Goal: Transaction & Acquisition: Purchase product/service

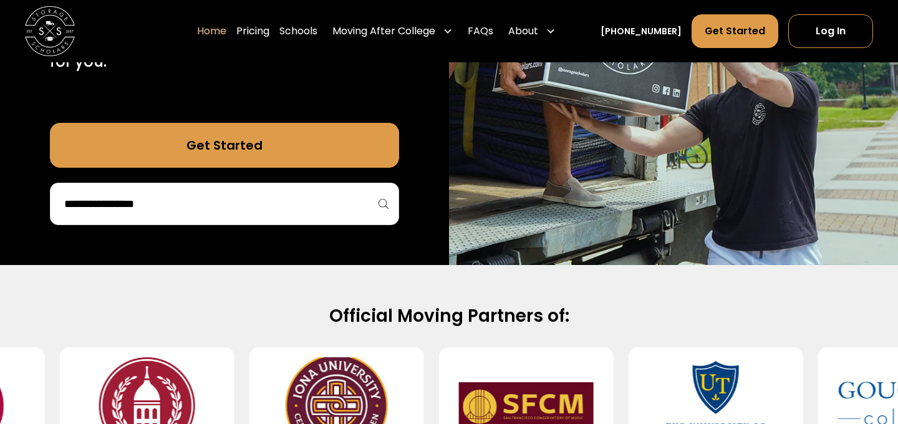
scroll to position [318, 0]
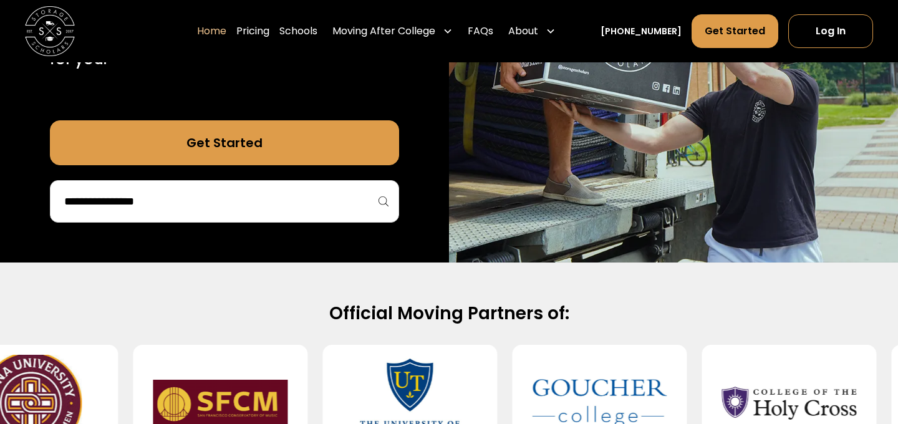
click at [323, 212] on div at bounding box center [224, 201] width 349 height 42
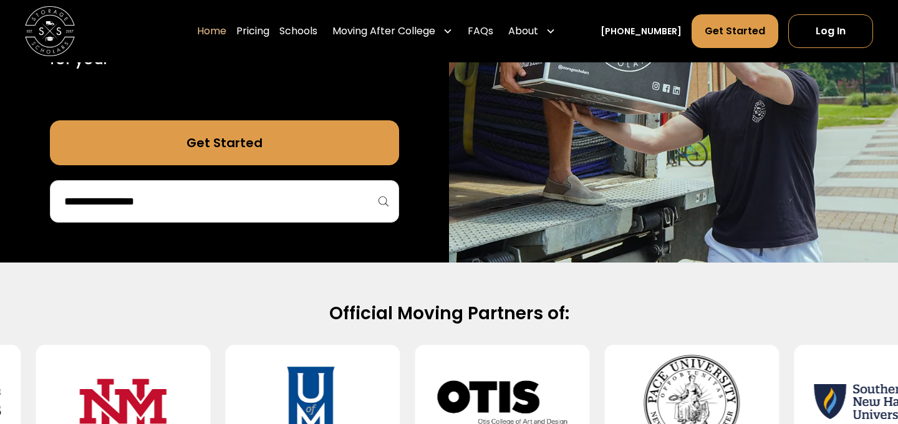
click at [383, 200] on div at bounding box center [224, 201] width 349 height 42
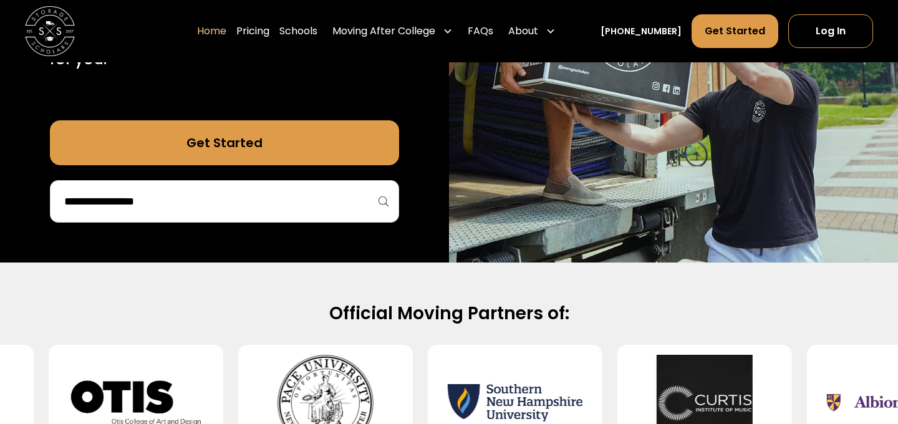
click at [206, 199] on input "search" at bounding box center [224, 201] width 323 height 21
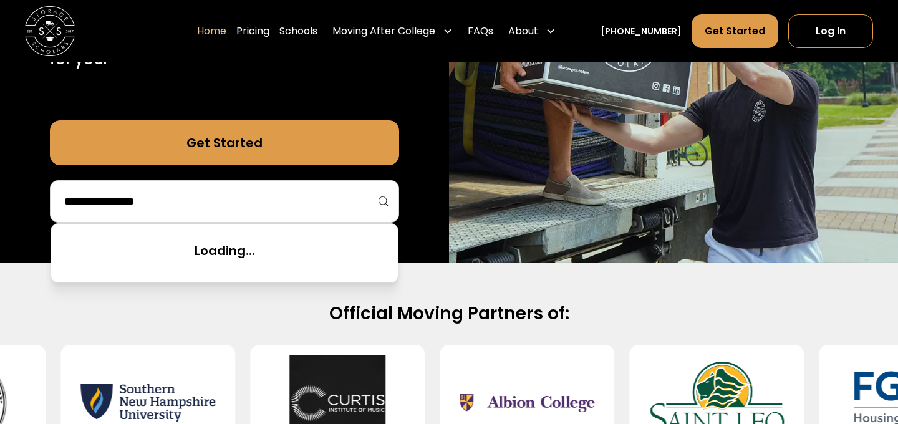
type input "*"
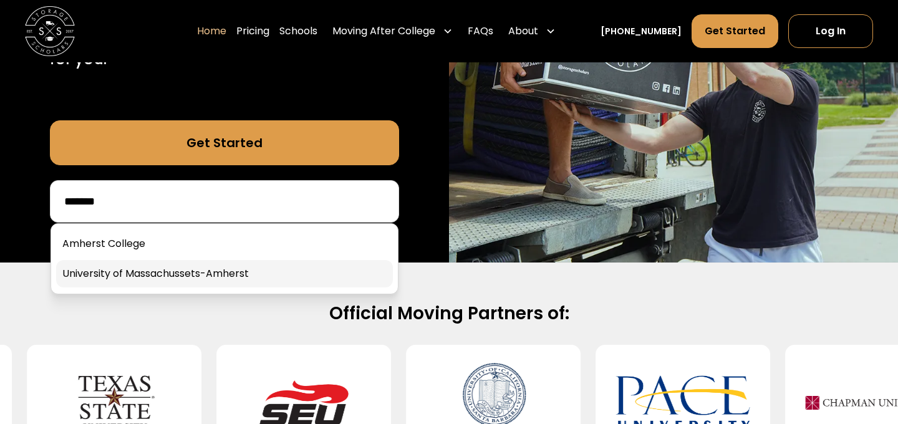
type input "*******"
click at [166, 271] on link at bounding box center [224, 273] width 337 height 27
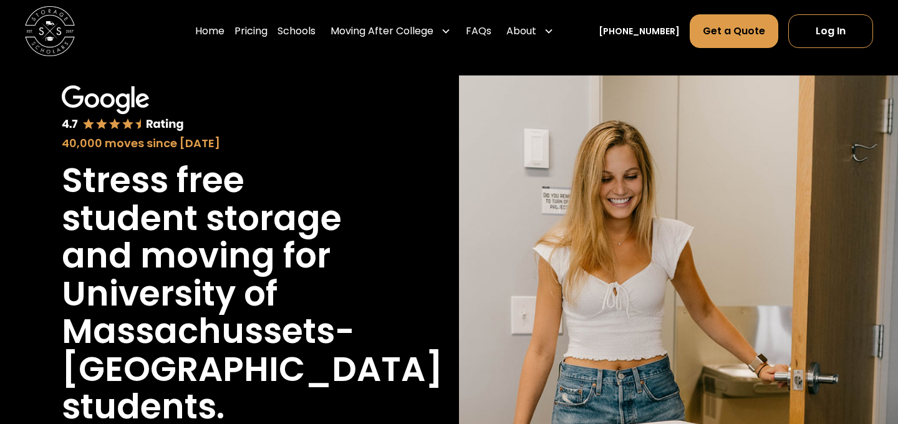
scroll to position [35, 0]
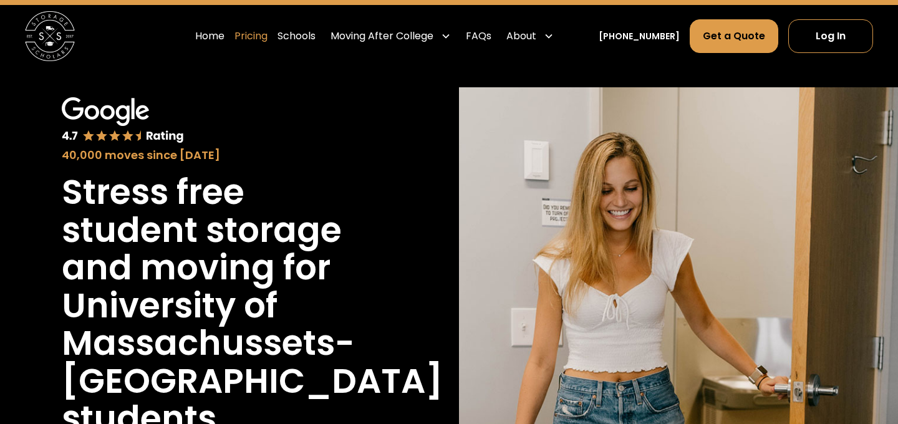
click at [267, 39] on link "Pricing" at bounding box center [250, 36] width 33 height 35
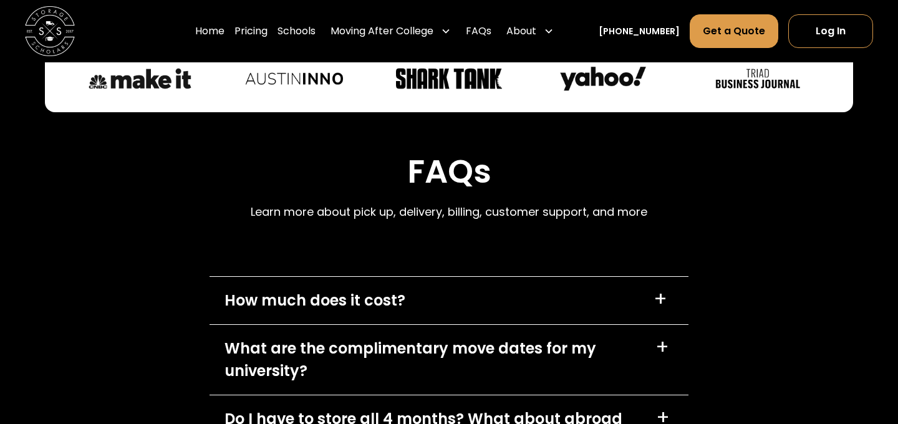
scroll to position [5432, 0]
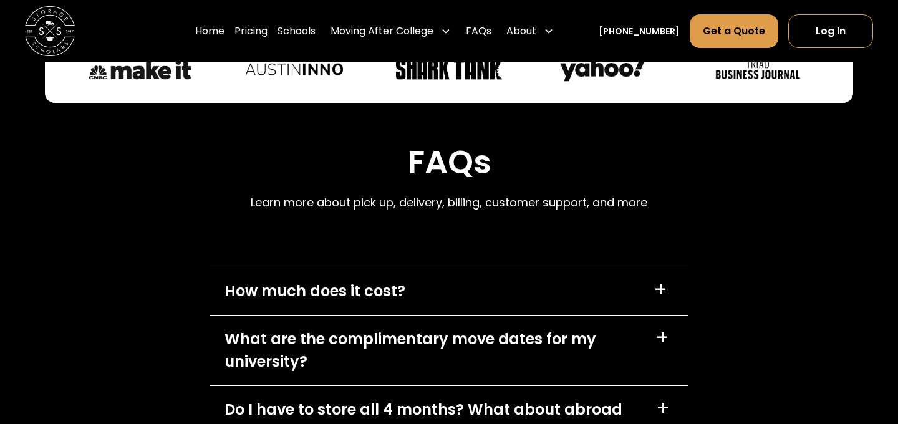
click at [659, 280] on div "+" at bounding box center [660, 290] width 14 height 20
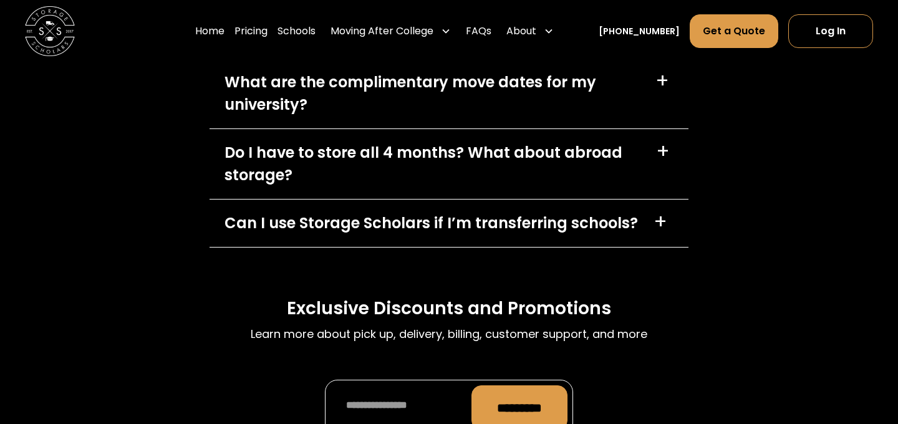
scroll to position [5942, 0]
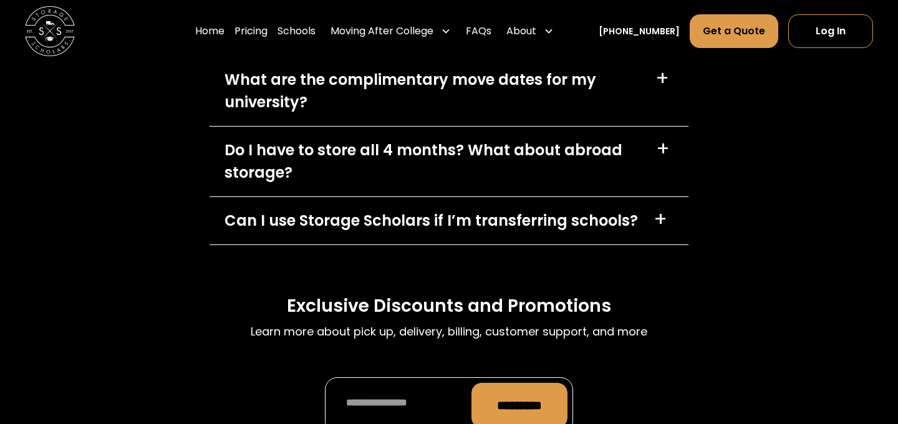
click at [657, 139] on div "+" at bounding box center [663, 149] width 14 height 20
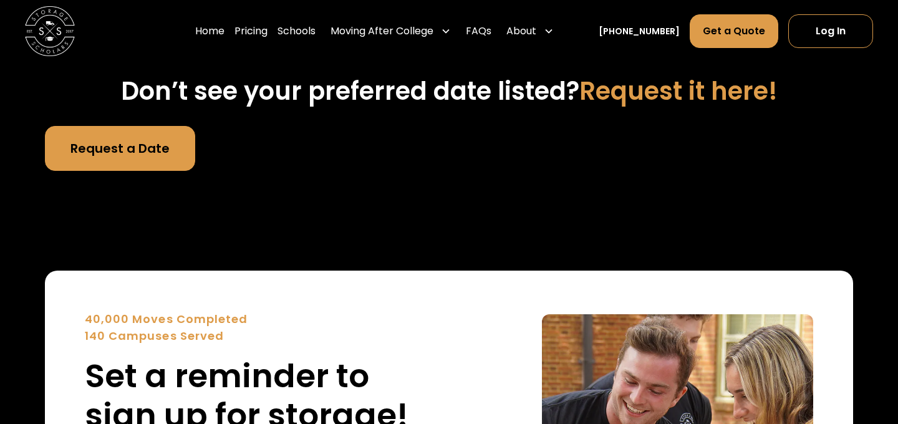
scroll to position [4390, 0]
